Goal: Information Seeking & Learning: Understand process/instructions

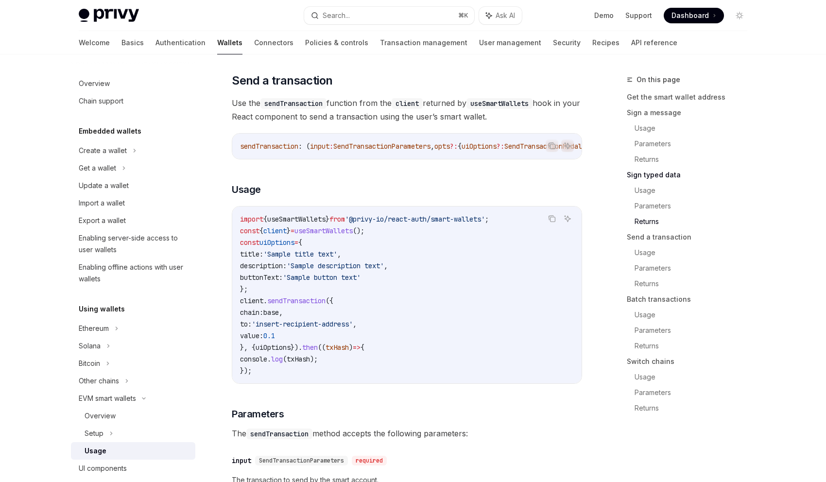
scroll to position [1390, 0]
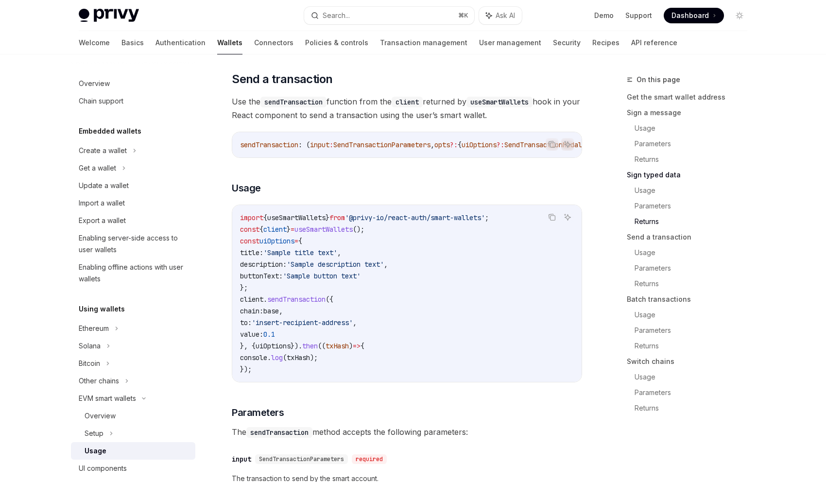
click at [403, 319] on code "import { useSmartWallets } from '@privy-io/react-auth/smart-wallets' ; const { …" at bounding box center [407, 293] width 334 height 163
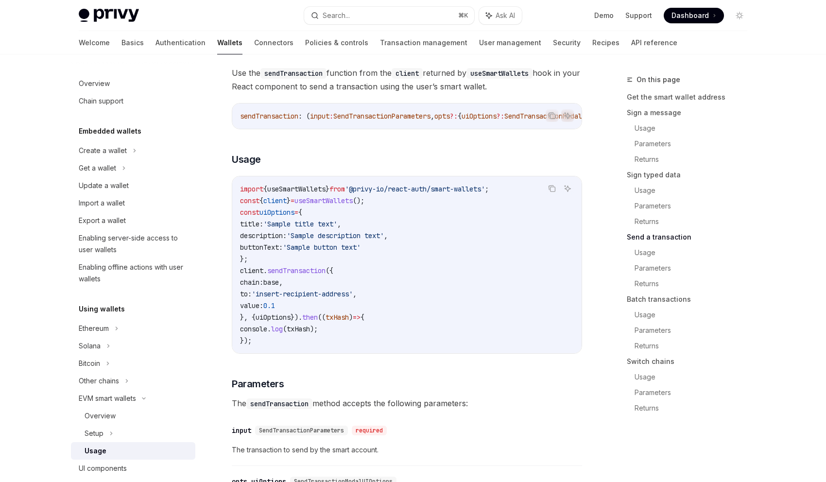
scroll to position [1422, 0]
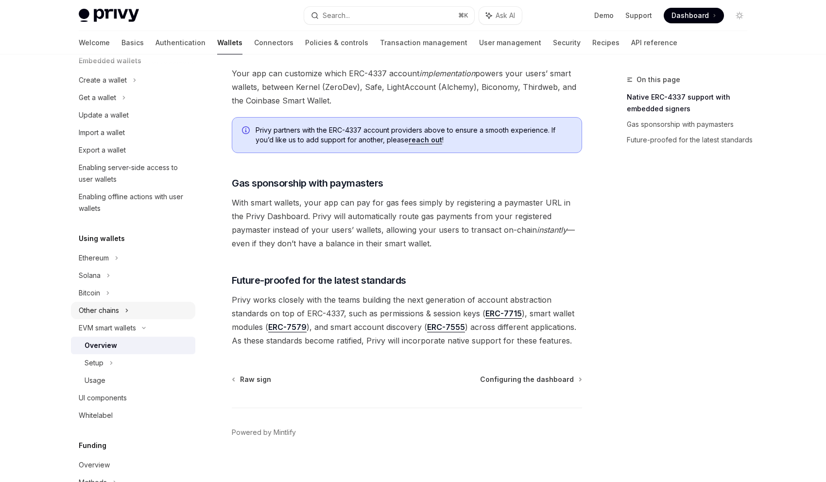
scroll to position [78, 0]
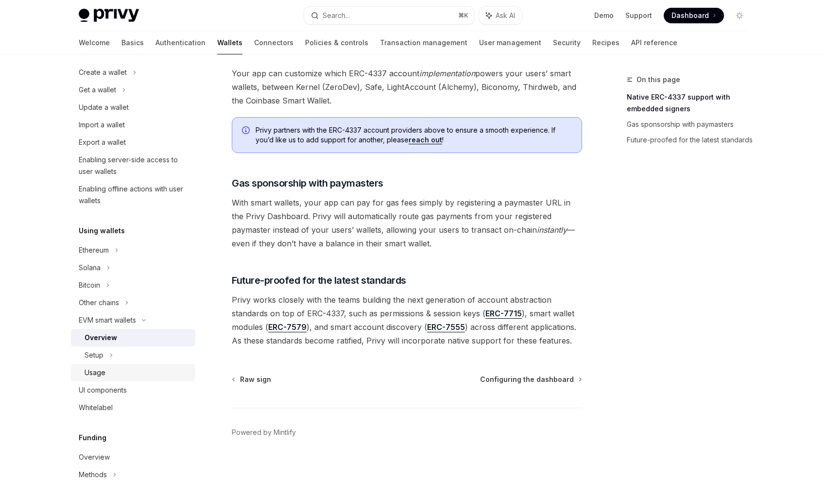
click at [113, 371] on div "Usage" at bounding box center [137, 373] width 105 height 12
type textarea "*"
